Goal: Transaction & Acquisition: Obtain resource

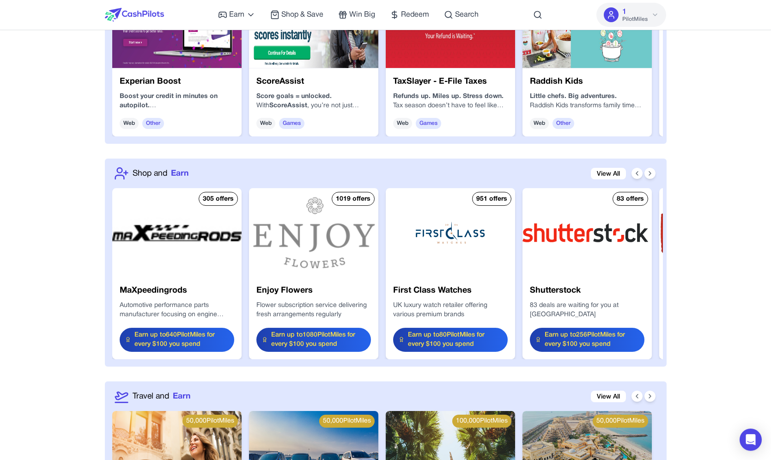
scroll to position [999, 0]
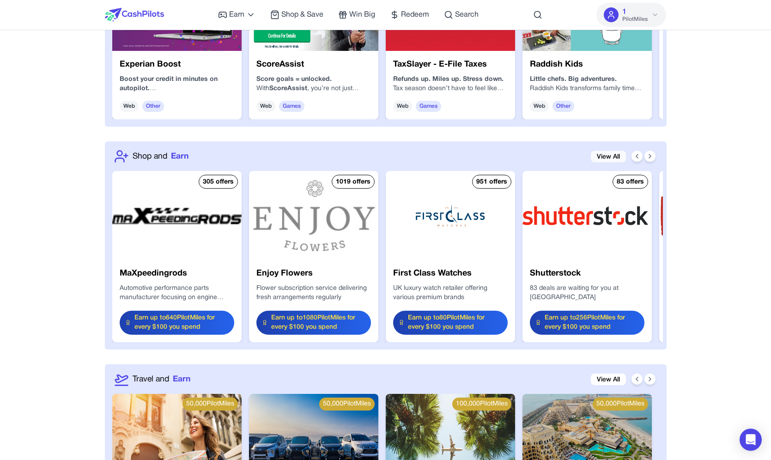
click at [603, 151] on link "View All" at bounding box center [608, 157] width 35 height 12
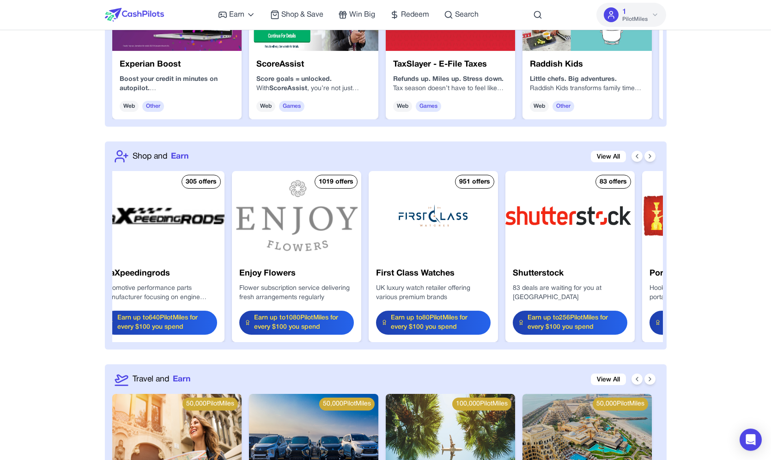
scroll to position [0, 0]
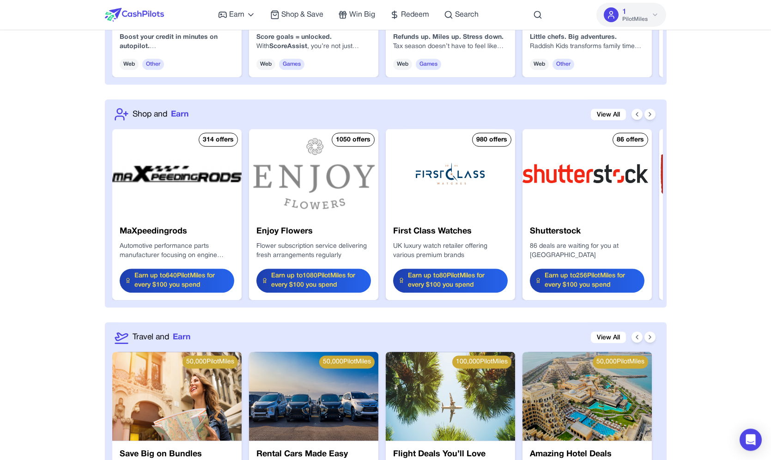
scroll to position [1040, 0]
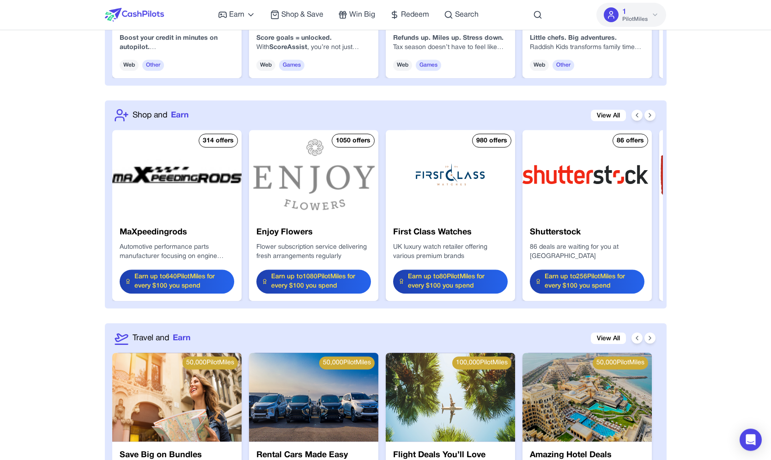
click at [218, 172] on img at bounding box center [176, 174] width 129 height 89
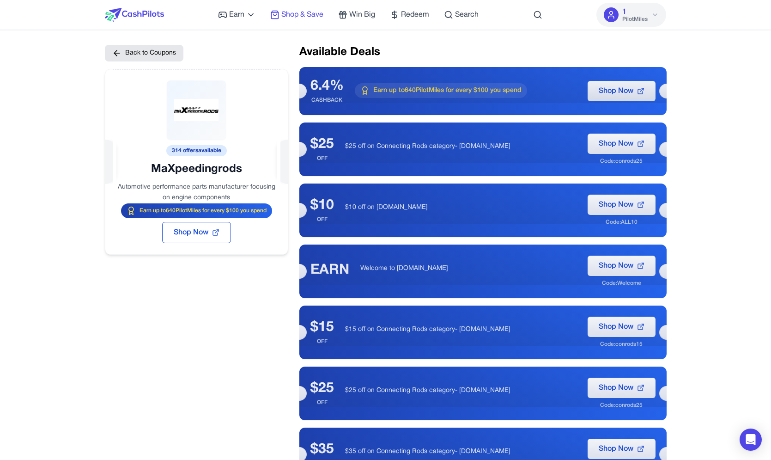
click at [319, 14] on span "Shop & Save" at bounding box center [302, 14] width 42 height 11
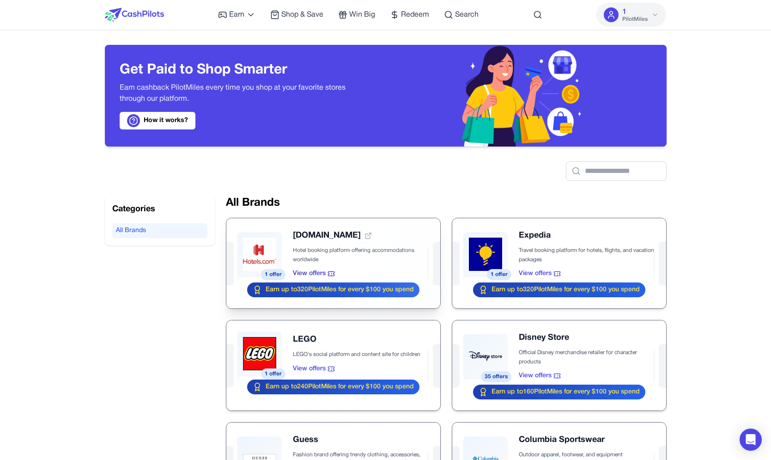
click at [267, 233] on div at bounding box center [333, 263] width 214 height 90
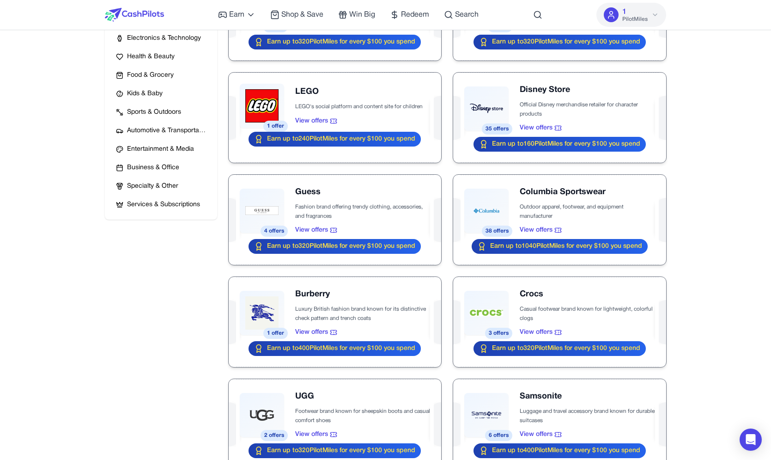
scroll to position [255, 0]
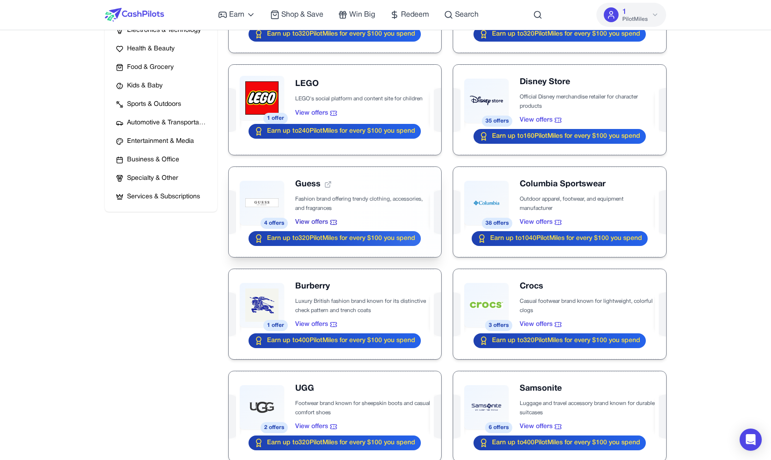
click at [293, 198] on div at bounding box center [335, 212] width 212 height 90
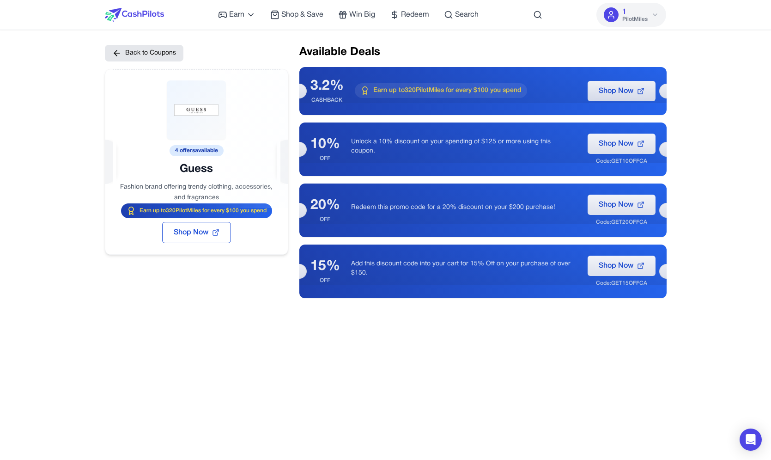
drag, startPoint x: 199, startPoint y: 188, endPoint x: 199, endPoint y: 205, distance: 17.6
click at [199, 205] on div at bounding box center [196, 138] width 182 height 139
drag, startPoint x: 196, startPoint y: 213, endPoint x: 196, endPoint y: 192, distance: 21.2
click at [197, 192] on div "4 offers available Guess Fashion brand offering trendy clothing, accessories, a…" at bounding box center [196, 162] width 183 height 186
click at [196, 192] on div at bounding box center [196, 138] width 182 height 139
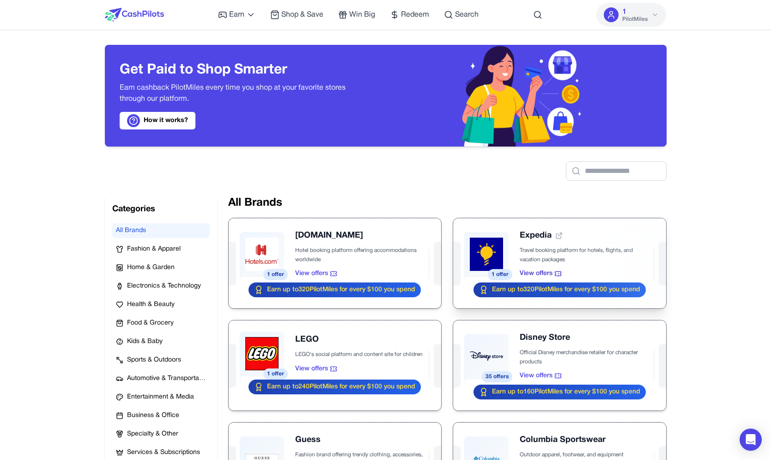
click at [496, 253] on div at bounding box center [559, 263] width 212 height 90
click at [159, 4] on div at bounding box center [134, 15] width 59 height 30
click at [159, 5] on div at bounding box center [134, 15] width 59 height 30
click at [153, 11] on img at bounding box center [134, 15] width 59 height 14
